Goal: Task Accomplishment & Management: Complete application form

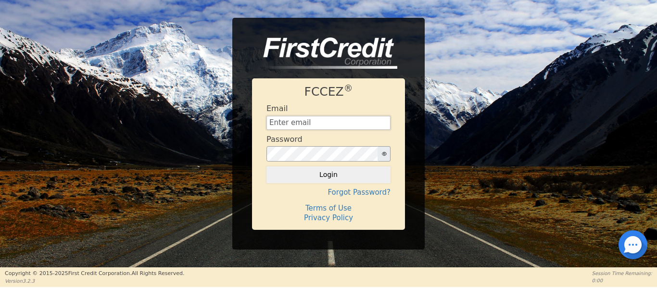
type input "[EMAIL_ADDRESS][DOMAIN_NAME]"
click at [297, 176] on button "Login" at bounding box center [328, 174] width 124 height 16
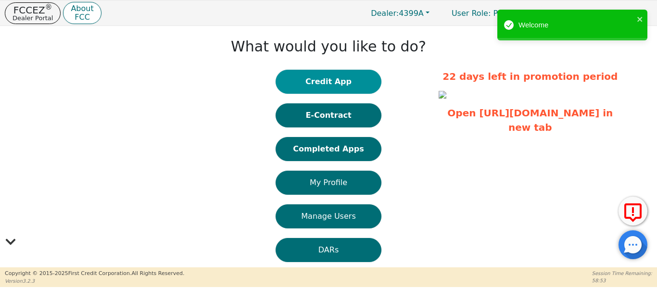
click at [328, 79] on button "Credit App" at bounding box center [328, 82] width 106 height 24
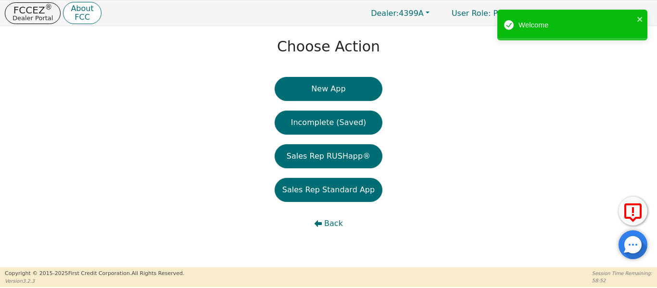
click at [331, 96] on button "New App" at bounding box center [328, 89] width 108 height 24
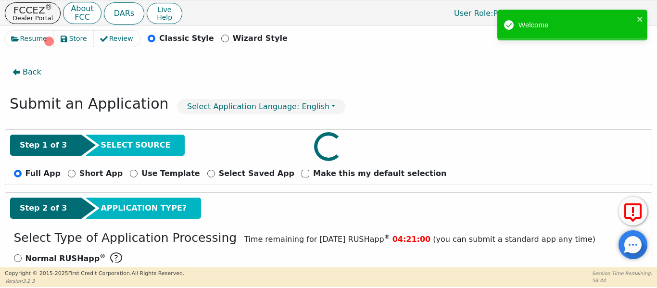
click at [461, 31] on div at bounding box center [328, 31] width 647 height 0
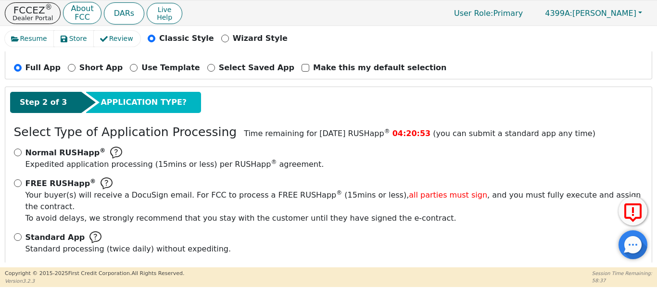
scroll to position [106, 0]
click at [14, 185] on input "FREE RUSHapp ® Your buyer(s) will receive a DocuSign email. For FCC to process …" at bounding box center [18, 183] width 8 height 8
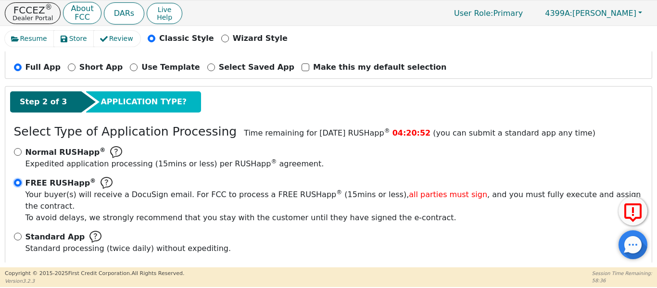
radio input "true"
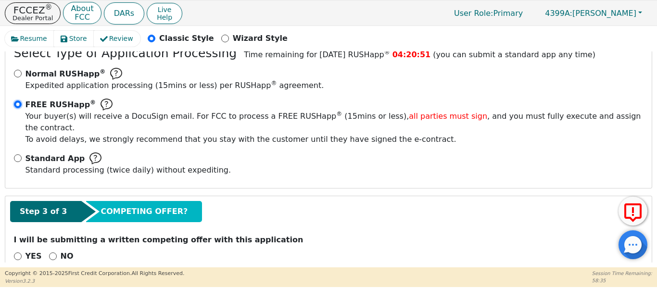
scroll to position [193, 0]
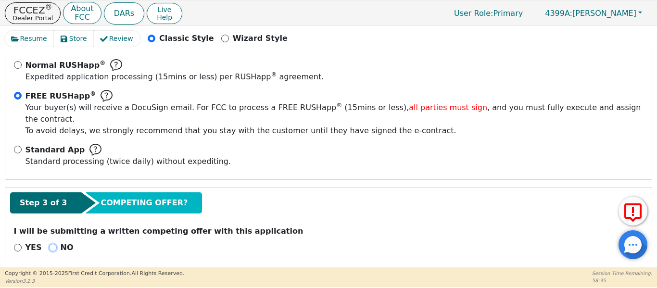
click at [49, 244] on input "NO" at bounding box center [53, 248] width 8 height 8
radio input "true"
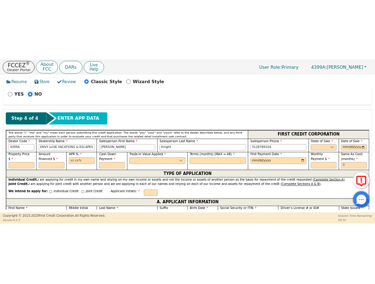
scroll to position [401, 0]
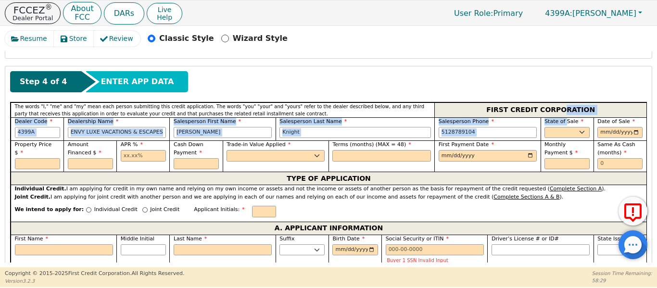
drag, startPoint x: 561, startPoint y: 104, endPoint x: 583, endPoint y: 103, distance: 22.2
click at [583, 102] on div "The words "I," "me" and "my" mean each person submitting this credit applicatio…" at bounding box center [328, 137] width 635 height 70
click at [568, 127] on select "AK AL AR AZ CA CO CT DC DE FL [GEOGRAPHIC_DATA] HI IA ID IL IN KS [GEOGRAPHIC_D…" at bounding box center [566, 133] width 45 height 12
select select "[GEOGRAPHIC_DATA]"
click at [544, 127] on select "AK AL AR AZ CA CO CT DC DE FL [GEOGRAPHIC_DATA] HI IA ID IL IN KS [GEOGRAPHIC_D…" at bounding box center [566, 133] width 45 height 12
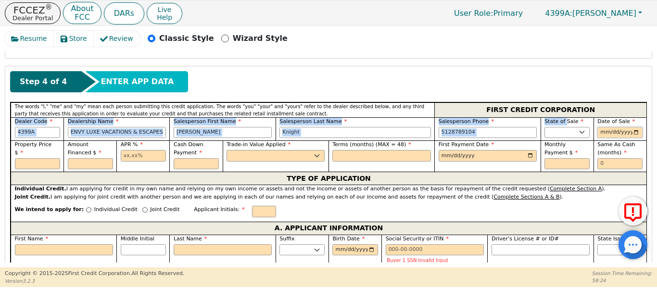
click at [634, 127] on input "date" at bounding box center [619, 133] width 45 height 12
type input "[DATE]"
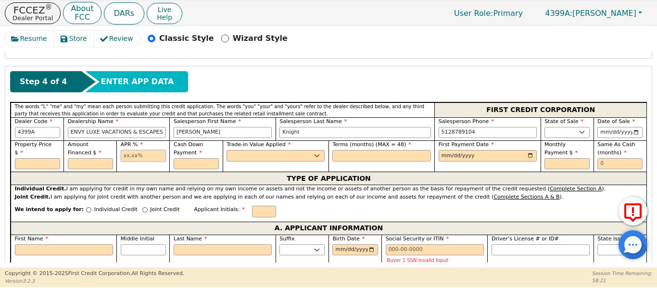
drag, startPoint x: 134, startPoint y: 148, endPoint x: 124, endPoint y: 131, distance: 19.8
click at [127, 150] on input "text" at bounding box center [143, 156] width 45 height 12
type input "17.99"
drag, startPoint x: 258, startPoint y: 144, endPoint x: 251, endPoint y: 148, distance: 7.5
click at [251, 150] on select "Yes No" at bounding box center [275, 156] width 98 height 12
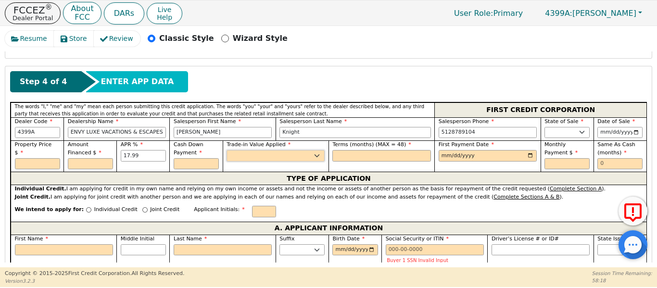
select select "n"
click at [226, 150] on select "Yes No" at bounding box center [275, 156] width 98 height 12
drag, startPoint x: 340, startPoint y: 145, endPoint x: 285, endPoint y: 150, distance: 55.6
click at [326, 149] on div "Property Price $ Amount Financed $ APR % 17.99 Cash Down Payment Trade-in Value…" at bounding box center [328, 155] width 635 height 31
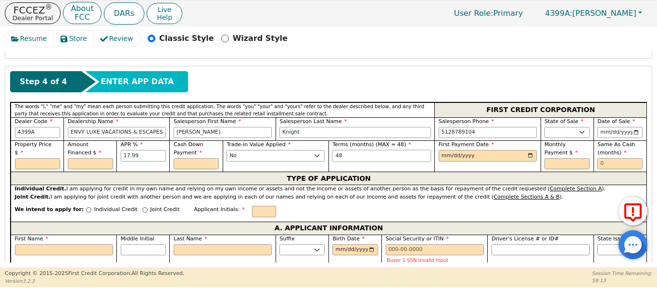
type input "48"
click at [526, 150] on input "date" at bounding box center [487, 156] width 98 height 12
type input "[DATE]"
click at [605, 158] on input "text" at bounding box center [619, 164] width 45 height 12
type input "6"
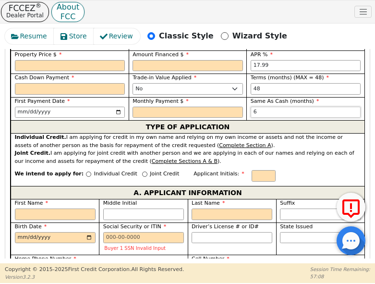
scroll to position [599, 0]
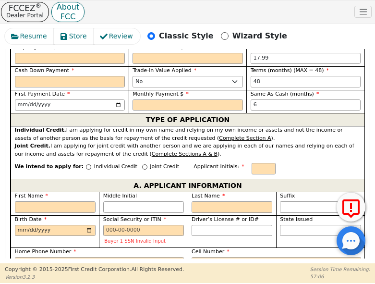
click at [125, 158] on div "We intend to apply for: Individual Credit Joint Credit Applicant Initials:" at bounding box center [188, 168] width 354 height 21
click at [142, 164] on input "Joint Credit" at bounding box center [144, 166] width 5 height 5
radio input "true"
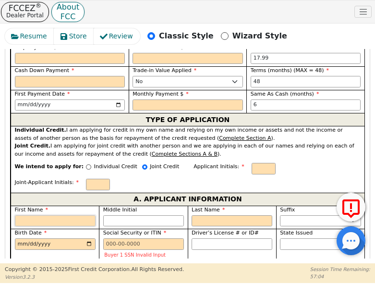
click at [56, 215] on input "First Name" at bounding box center [55, 221] width 81 height 12
type input "J"
type input "Je"
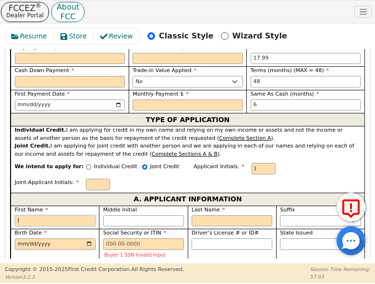
type input "Je"
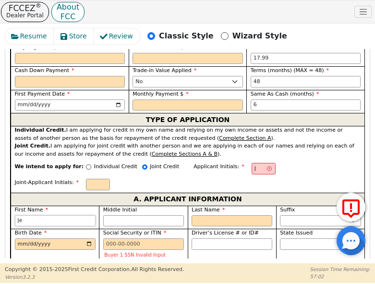
type input "Jer"
type input "[PERSON_NAME]"
type input "Jerem"
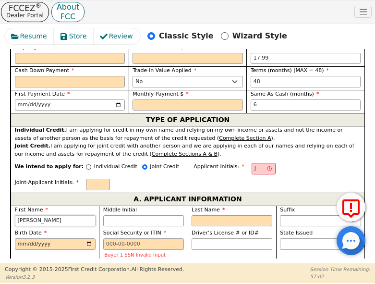
type input "Jerem"
type input "[PERSON_NAME]"
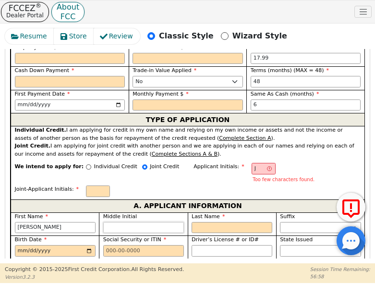
type input "JL"
type input "L"
type input "[PERSON_NAME]"
type input "L"
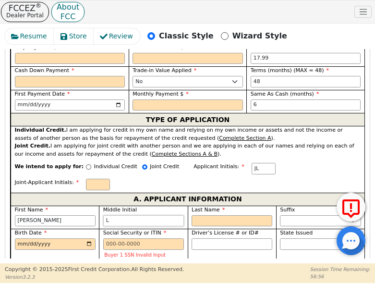
click at [136, 215] on input "L" at bounding box center [143, 221] width 81 height 12
type input "J"
type input "[PERSON_NAME]"
type input "JE"
type input "E"
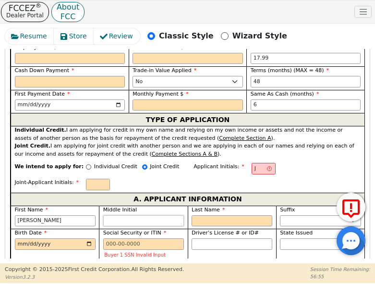
type input "[PERSON_NAME]"
type input "E"
type input "JEJ"
type input "J"
type input "[PERSON_NAME] [PERSON_NAME]"
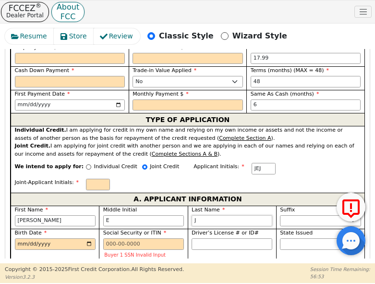
type input "Jo"
type input "[PERSON_NAME] E [PERSON_NAME]"
type input "[PERSON_NAME]"
type input "[PERSON_NAME] E [PERSON_NAME]"
type input "[PERSON_NAME]"
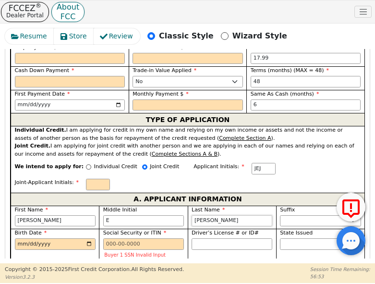
type input "[PERSON_NAME]"
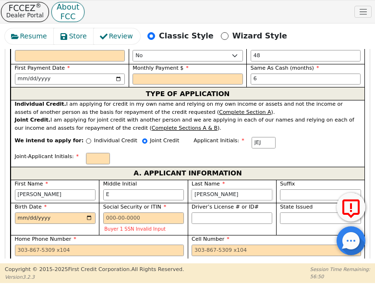
scroll to position [632, 0]
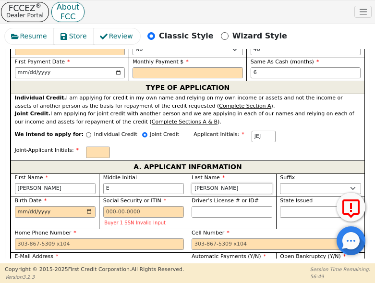
type input "[PERSON_NAME]"
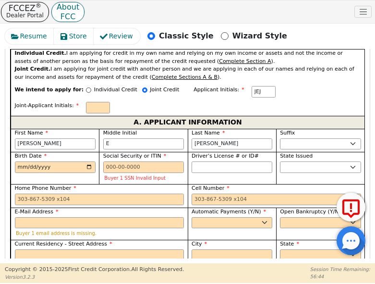
scroll to position [680, 0]
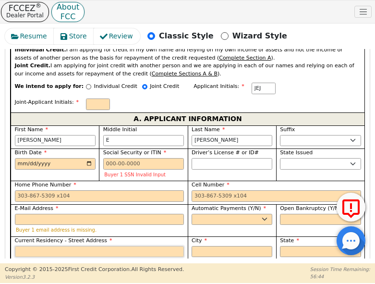
click at [45, 246] on input "Current Residency - Street Address" at bounding box center [100, 252] width 170 height 12
paste input "1548 [PERSON_NAME]"
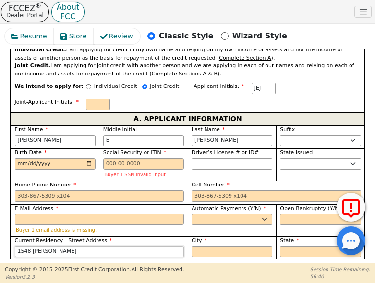
type input "1548 [PERSON_NAME]"
drag, startPoint x: 197, startPoint y: 206, endPoint x: 194, endPoint y: 196, distance: 10.2
click at [197, 246] on input "City" at bounding box center [232, 252] width 81 height 12
type input "[PERSON_NAME]"
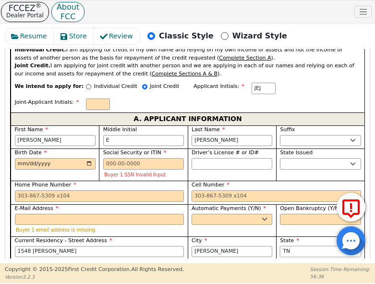
select select "[GEOGRAPHIC_DATA]"
type input "78640"
click at [164, 269] on select "Rent Own" at bounding box center [188, 275] width 111 height 12
select select "Own"
click at [133, 269] on select "Rent Own" at bounding box center [188, 275] width 111 height 12
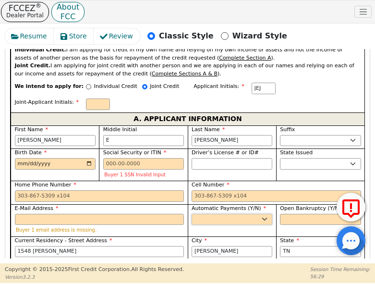
click at [214, 214] on select "Yes No" at bounding box center [232, 220] width 81 height 12
select select "y"
click at [192, 214] on select "Yes No" at bounding box center [232, 220] width 81 height 12
type input "[PERSON_NAME]"
click at [296, 214] on select "Yes No" at bounding box center [320, 220] width 81 height 12
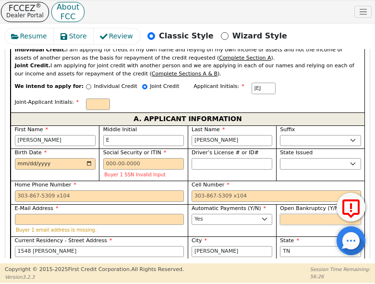
select select "n"
click at [280, 214] on select "Yes No" at bounding box center [320, 220] width 81 height 12
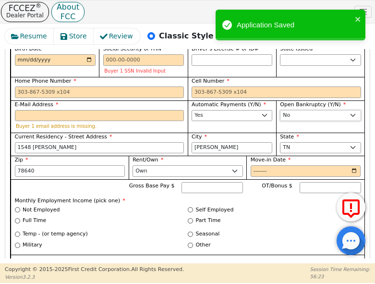
scroll to position [824, 0]
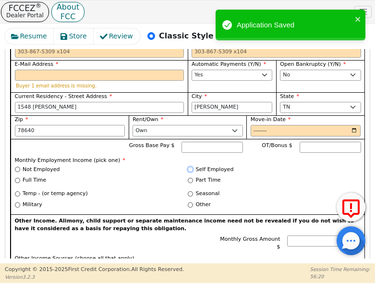
click at [188, 167] on input "Self Employed" at bounding box center [190, 169] width 5 height 5
radio input "true"
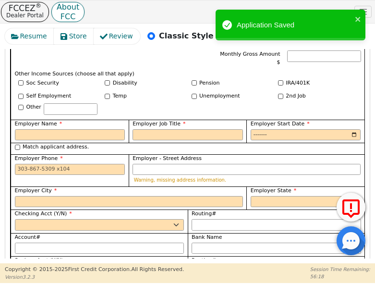
scroll to position [1016, 0]
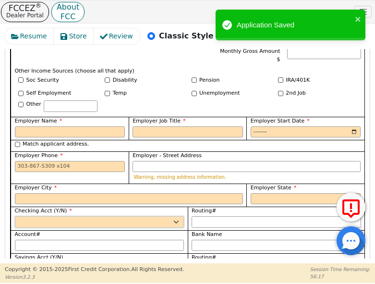
click at [78, 216] on select "Yes No" at bounding box center [100, 222] width 170 height 12
select select "n"
click at [15, 216] on select "Yes No" at bounding box center [100, 222] width 170 height 12
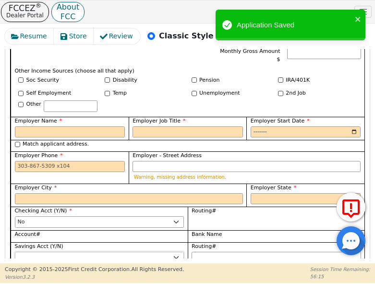
click at [70, 252] on select "Yes No" at bounding box center [100, 258] width 170 height 12
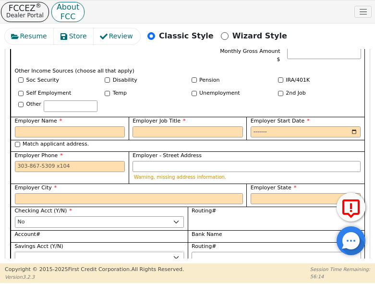
select select "y"
click at [15, 252] on select "Yes No" at bounding box center [100, 258] width 170 height 12
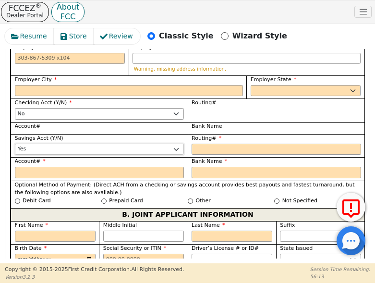
scroll to position [1128, 0]
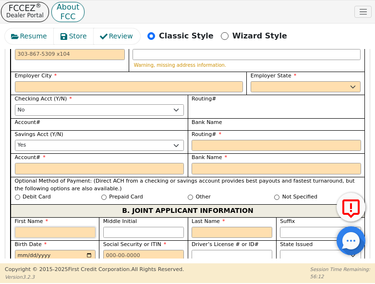
click at [64, 227] on input "First Name" at bounding box center [55, 233] width 81 height 12
type input "A"
type input "As"
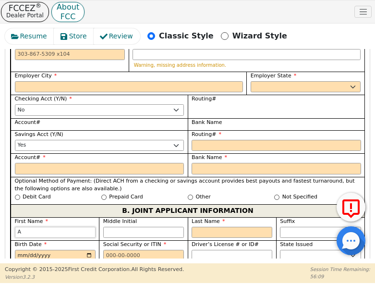
type input "As"
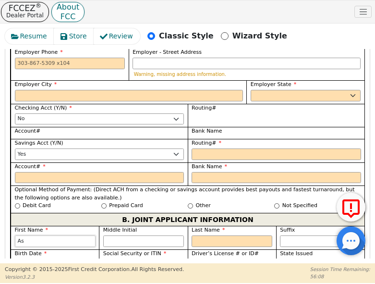
scroll to position [1151, 0]
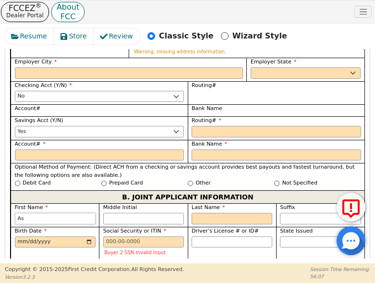
type input "Ash"
type input "Ashl"
type input "Ashle"
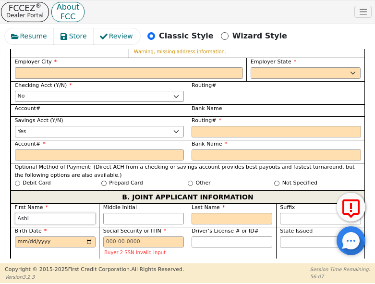
type input "Ashle"
type input "[PERSON_NAME]"
type input "L"
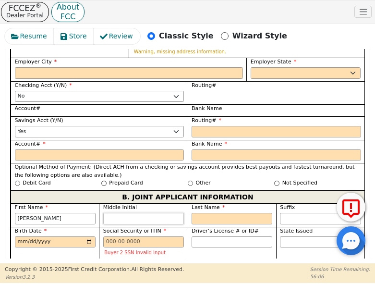
type input "AL"
type input "[PERSON_NAME]"
type input "L"
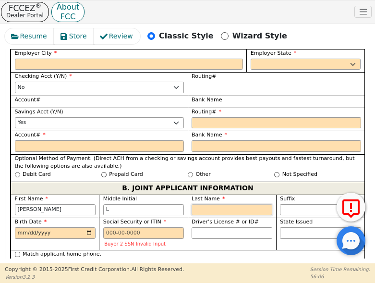
scroll to position [1128, 0]
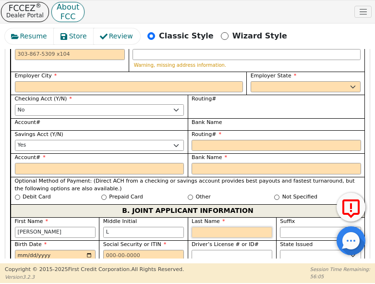
type input "J"
type input "ALJ"
type input "[PERSON_NAME]"
type input "Jo"
type input "[PERSON_NAME] L [PERSON_NAME]"
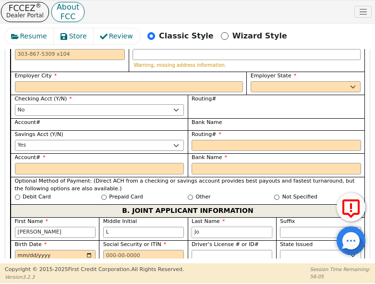
type input "[PERSON_NAME]"
type input "[PERSON_NAME] L [PERSON_NAME]"
type input "[PERSON_NAME]"
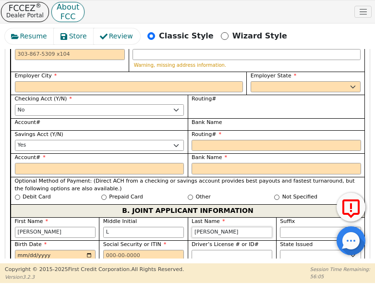
type input "[PERSON_NAME]"
click at [283, 250] on select "AK AL AR AZ CA CO CT DC DE FL [GEOGRAPHIC_DATA] HI IA ID IL IN KS [GEOGRAPHIC_D…" at bounding box center [320, 256] width 81 height 12
select select "[GEOGRAPHIC_DATA]"
click at [280, 250] on select "AK AL AR AZ CA CO CT DC DE FL [GEOGRAPHIC_DATA] HI IA ID IL IN KS [GEOGRAPHIC_D…" at bounding box center [320, 256] width 81 height 12
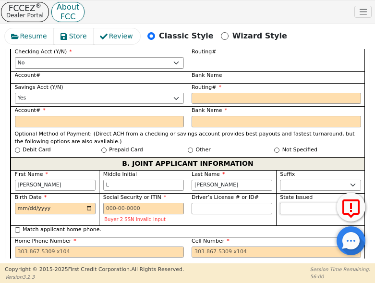
scroll to position [1176, 0]
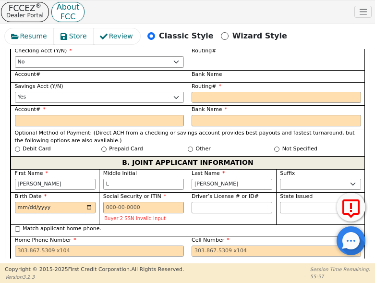
checkbox input "true"
type input "1548 [PERSON_NAME]"
type input "[PERSON_NAME]"
select select "[GEOGRAPHIC_DATA]"
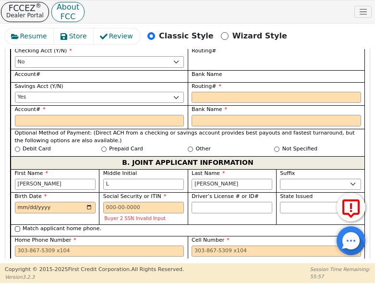
type input "78640"
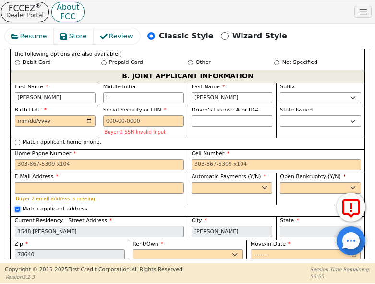
scroll to position [1272, 0]
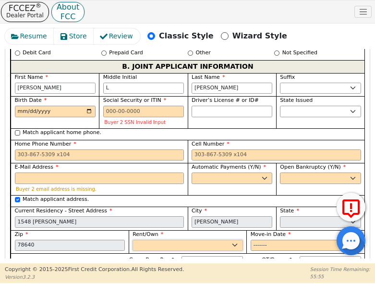
click at [149, 240] on select "Rent Own" at bounding box center [188, 246] width 111 height 12
select select "Own"
click at [133, 240] on select "Rent Own" at bounding box center [188, 246] width 111 height 12
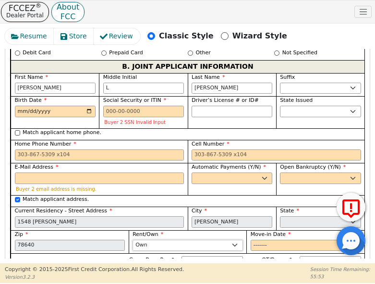
scroll to position [1289, 0]
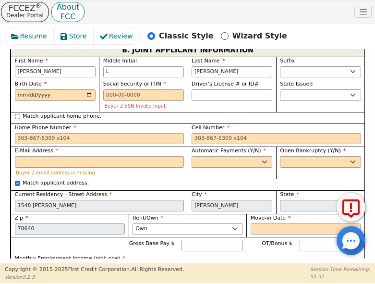
click at [188, 265] on input "Self Employed" at bounding box center [190, 267] width 5 height 5
radio input "true"
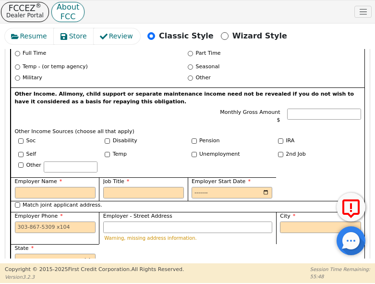
scroll to position [1529, 0]
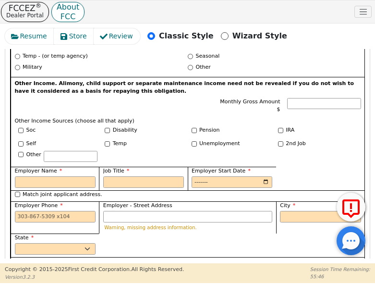
click at [62, 278] on select "Yes No" at bounding box center [100, 284] width 170 height 12
click at [20, 258] on div "Match applicant checking account" at bounding box center [188, 262] width 347 height 8
click at [18, 259] on input "Match applicant checking account" at bounding box center [17, 261] width 5 height 5
checkbox input "true"
select select "n"
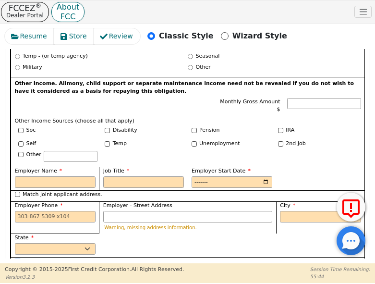
scroll to position [1545, 0]
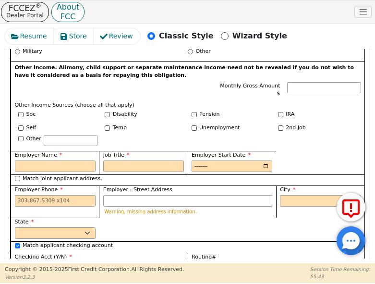
checkbox input "true"
select select "y"
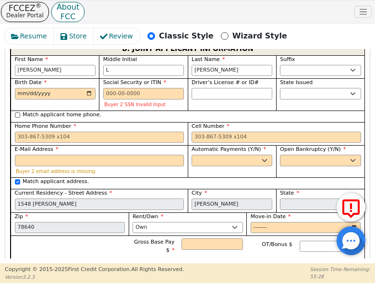
scroll to position [1289, 0]
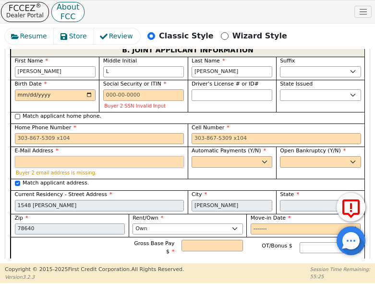
paste input "[EMAIL_ADDRESS][DOMAIN_NAME]"
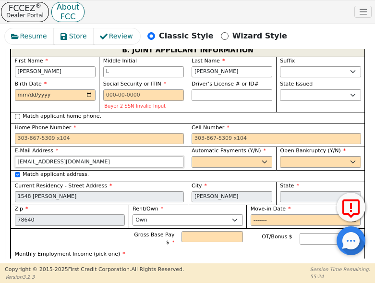
type input "[EMAIL_ADDRESS][DOMAIN_NAME]"
click at [216, 156] on select "Yes No" at bounding box center [232, 162] width 81 height 12
select select "y"
click at [192, 156] on select "Yes No" at bounding box center [232, 162] width 81 height 12
type input "[PERSON_NAME]"
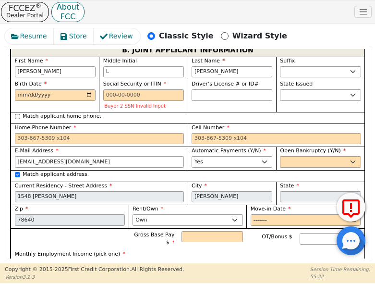
drag, startPoint x: 289, startPoint y: 102, endPoint x: 284, endPoint y: 112, distance: 11.2
click at [288, 147] on div "Open Bankruptcy (Y/N) Yes No" at bounding box center [320, 157] width 81 height 21
click at [284, 156] on select "Yes No" at bounding box center [320, 162] width 81 height 12
select select "n"
click at [280, 156] on select "Yes No" at bounding box center [320, 162] width 81 height 12
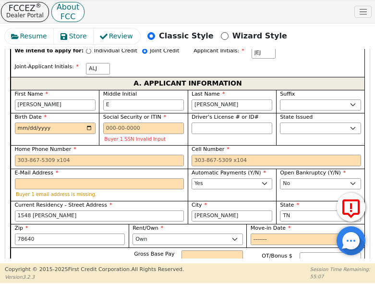
scroll to position [696, 0]
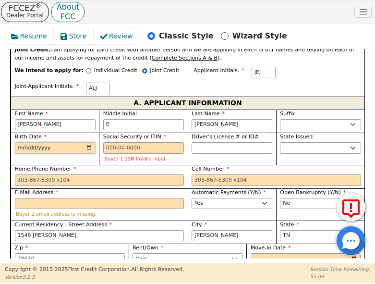
click at [18, 142] on input "Birth Date" at bounding box center [55, 148] width 81 height 12
type input "0198-03-20"
type input "[DATE]"
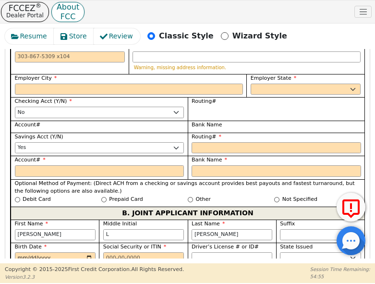
scroll to position [1145, 0]
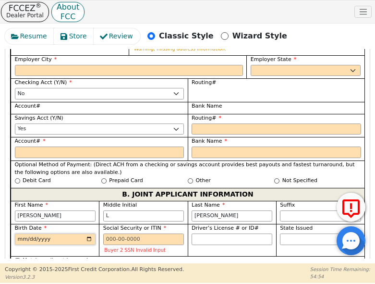
click at [22, 234] on input "Birth Date" at bounding box center [55, 240] width 81 height 12
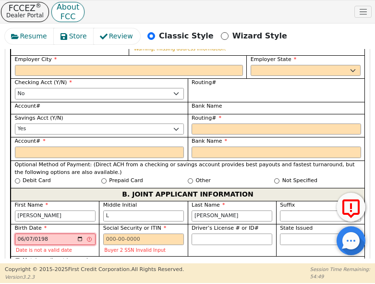
type input "[DATE]"
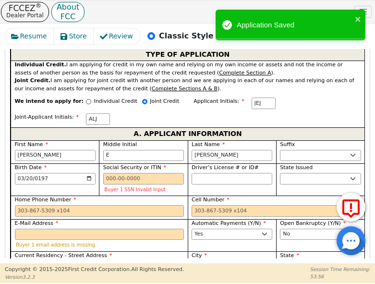
scroll to position [680, 0]
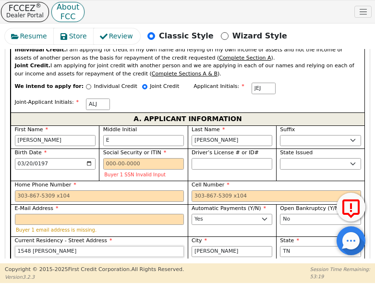
drag, startPoint x: 84, startPoint y: 209, endPoint x: 75, endPoint y: 213, distance: 10.1
click at [0, 212] on html "FCCEZ ® Dealer Portal About FCC DARs Live Help User Role : Primary 4399A: [PERS…" at bounding box center [187, 141] width 375 height 283
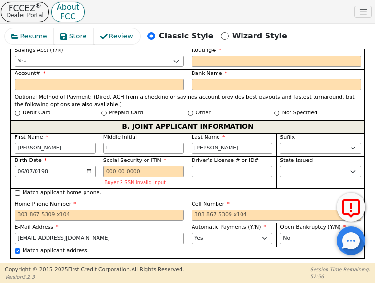
scroll to position [1208, 0]
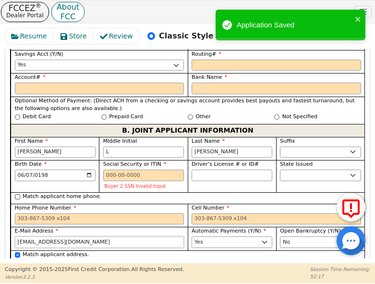
drag, startPoint x: 77, startPoint y: 189, endPoint x: 5, endPoint y: 190, distance: 72.1
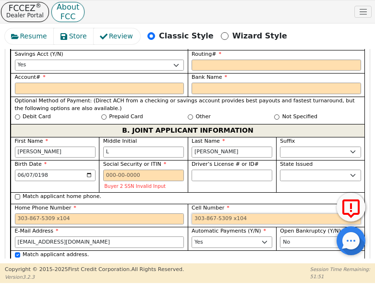
click at [216, 213] on input "Cell Number" at bounding box center [277, 219] width 170 height 12
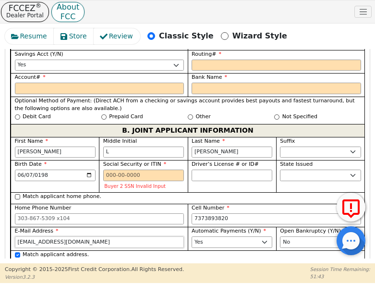
type input "[PHONE_NUMBER]"
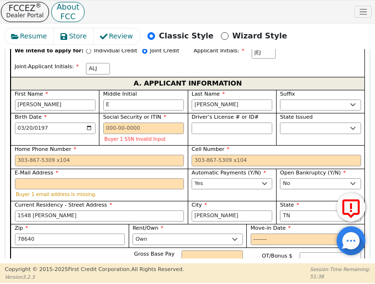
scroll to position [712, 0]
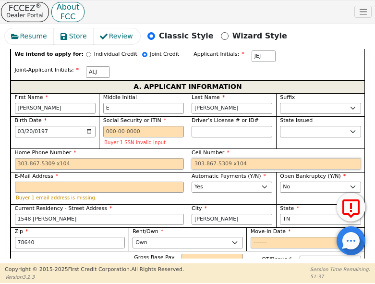
click at [205, 158] on input "Cell Number" at bounding box center [277, 164] width 170 height 12
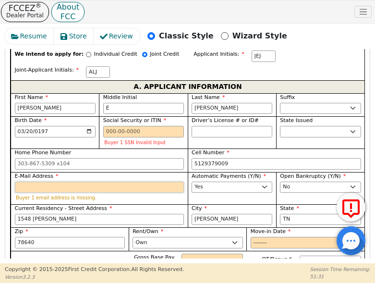
type input "[PHONE_NUMBER]"
drag, startPoint x: 117, startPoint y: 217, endPoint x: 97, endPoint y: 220, distance: 20.5
click at [112, 254] on div "Gross Base Pay $ OT/Bonus $" at bounding box center [188, 263] width 347 height 18
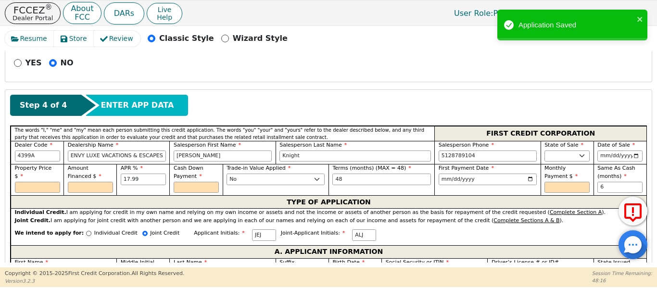
scroll to position [375, 0]
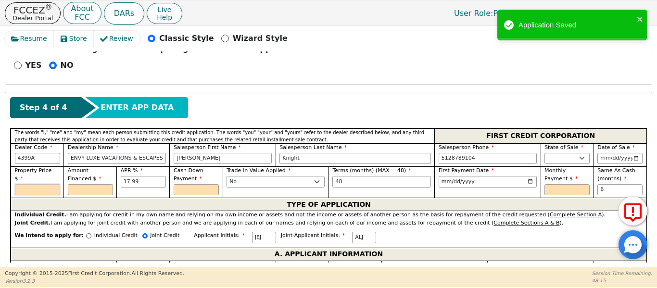
click at [51, 184] on input "text" at bounding box center [37, 190] width 45 height 12
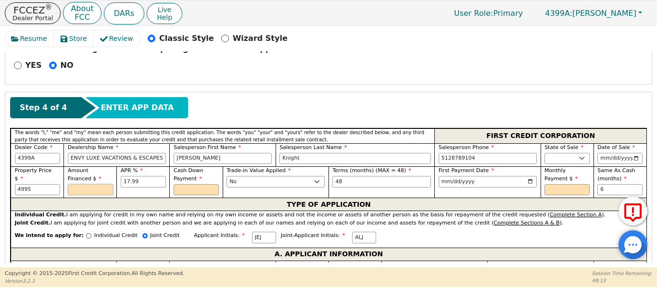
type input "4995.00"
type input "0.00"
drag, startPoint x: 100, startPoint y: 181, endPoint x: 9, endPoint y: 176, distance: 90.5
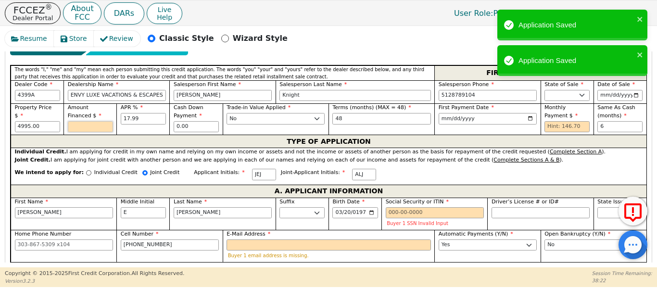
scroll to position [455, 0]
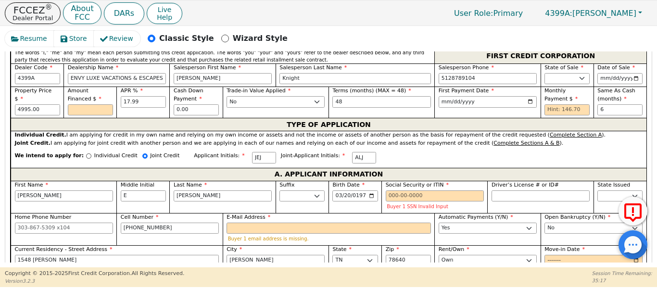
click at [278, 199] on div "[PERSON_NAME] Sr. II III IV" at bounding box center [301, 197] width 53 height 32
drag, startPoint x: 66, startPoint y: 249, endPoint x: 0, endPoint y: 253, distance: 65.5
click at [0, 253] on div "Resume Store Review Classic Style Wizard Style Back Submit an Application Selec…" at bounding box center [328, 146] width 657 height 241
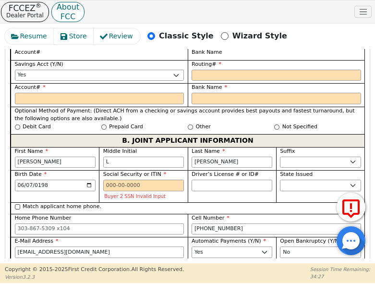
scroll to position [1211, 0]
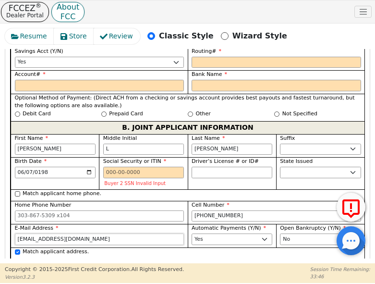
drag, startPoint x: 74, startPoint y: 187, endPoint x: 6, endPoint y: 187, distance: 68.3
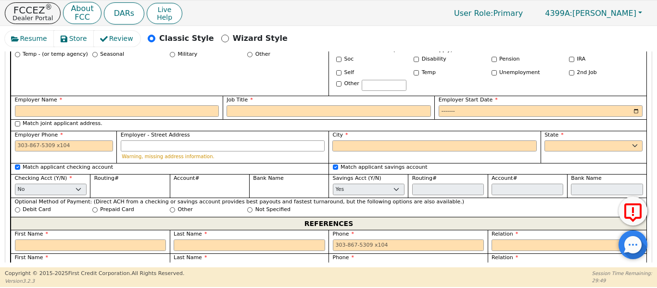
scroll to position [1057, 0]
